Goal: Transaction & Acquisition: Purchase product/service

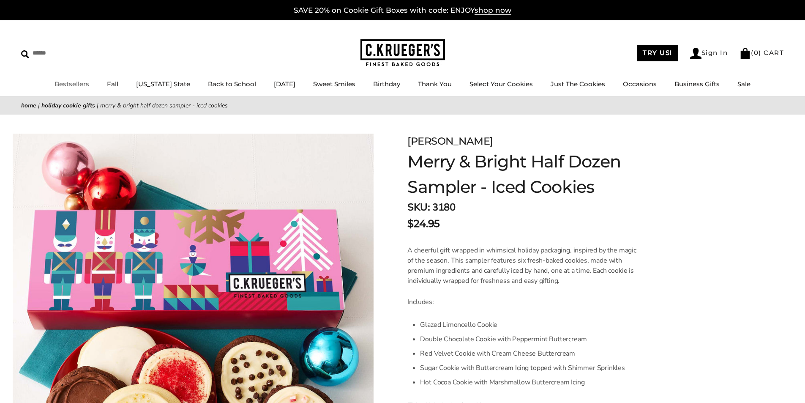
click at [85, 82] on link "Bestsellers" at bounding box center [72, 84] width 35 height 8
